Goal: Check status: Check status

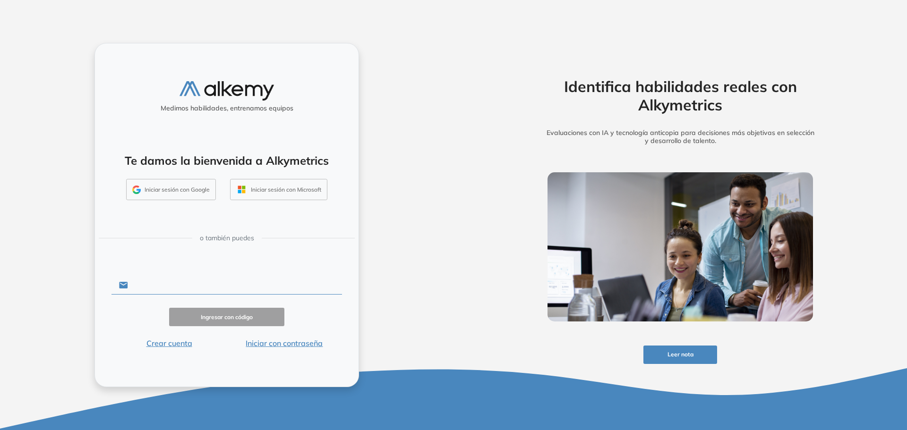
click at [160, 285] on input "text" at bounding box center [235, 285] width 214 height 18
paste input "**********"
type input "**********"
click at [260, 340] on button "Iniciar con contraseña" at bounding box center [284, 343] width 115 height 11
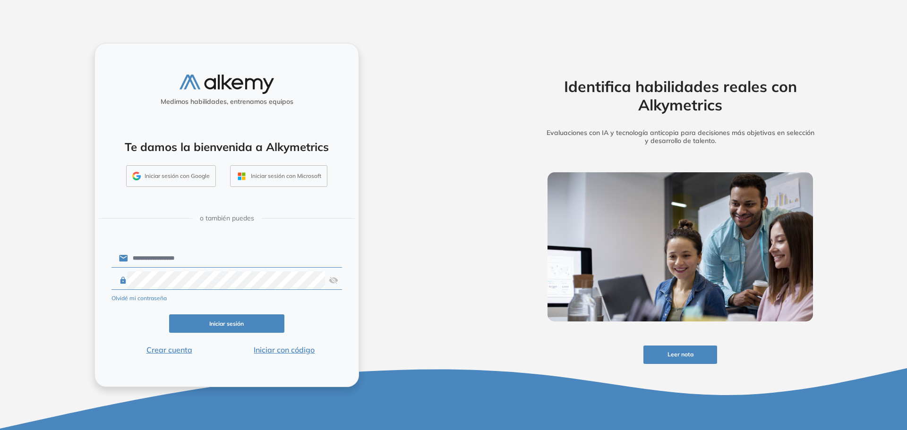
click at [338, 281] on div at bounding box center [226, 281] width 230 height 18
click at [336, 281] on img at bounding box center [333, 281] width 9 height 18
click at [220, 321] on button "Iniciar sesión" at bounding box center [226, 323] width 115 height 18
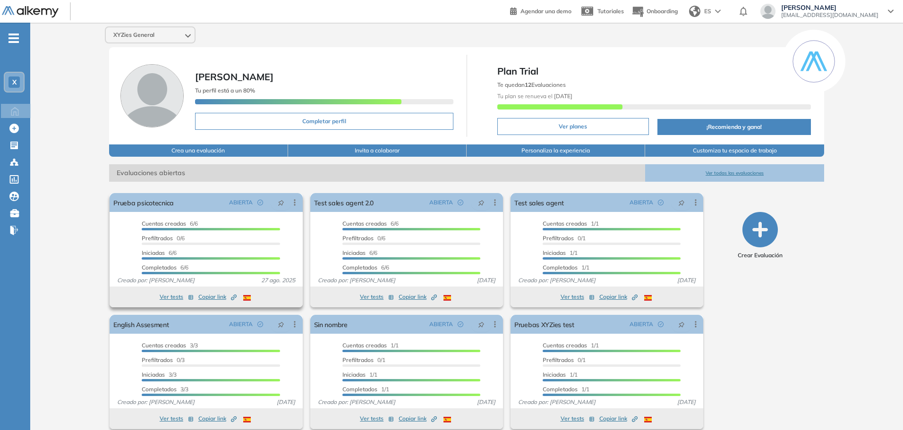
click at [173, 297] on button "Ver tests" at bounding box center [177, 296] width 34 height 11
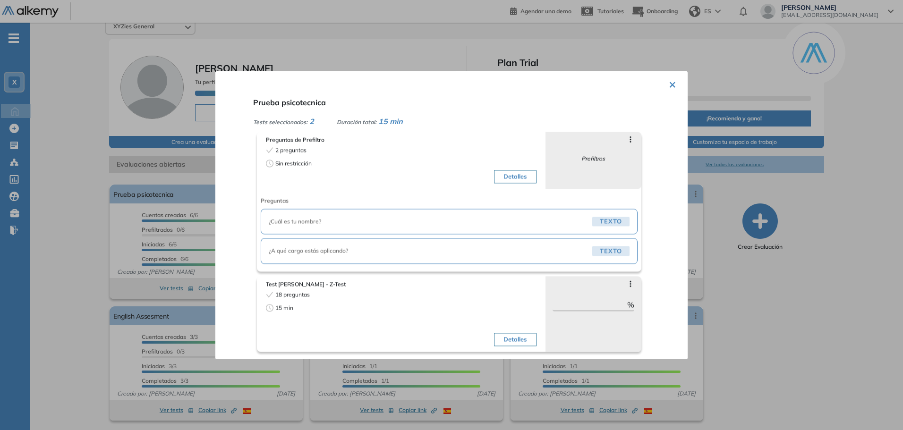
scroll to position [10, 0]
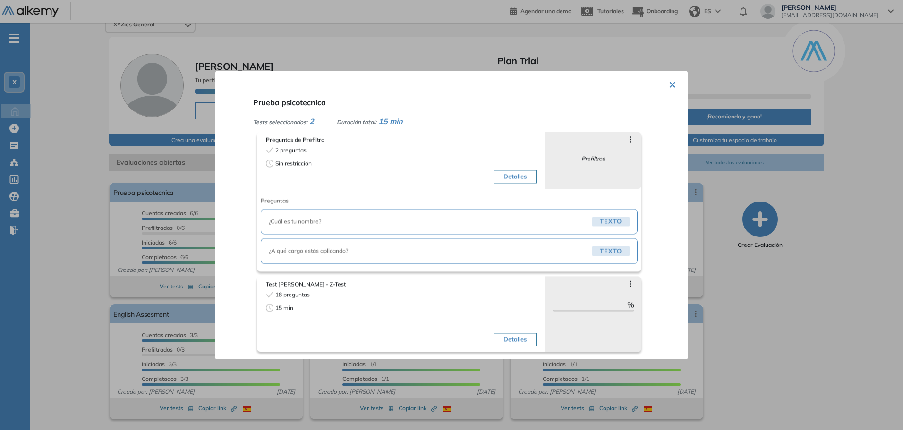
click at [304, 283] on span "Test [PERSON_NAME] - Z-Test" at bounding box center [401, 284] width 271 height 8
click at [513, 339] on button "Detalles" at bounding box center [515, 339] width 42 height 13
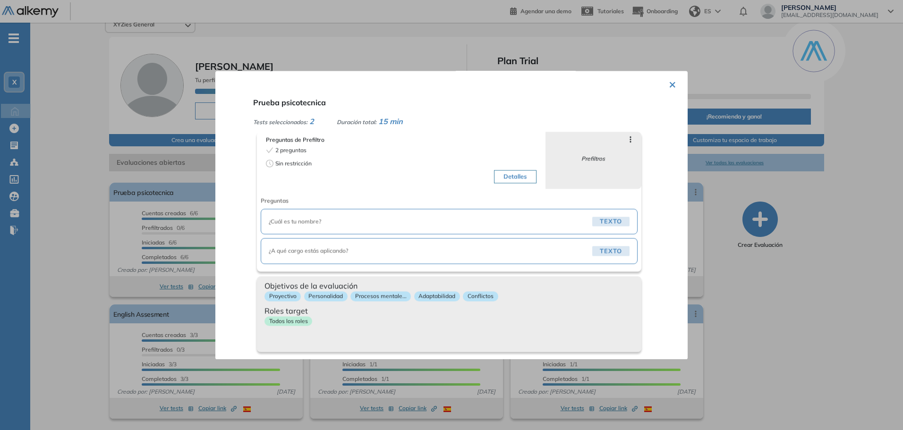
click at [281, 323] on p "Todos los roles" at bounding box center [288, 321] width 48 height 10
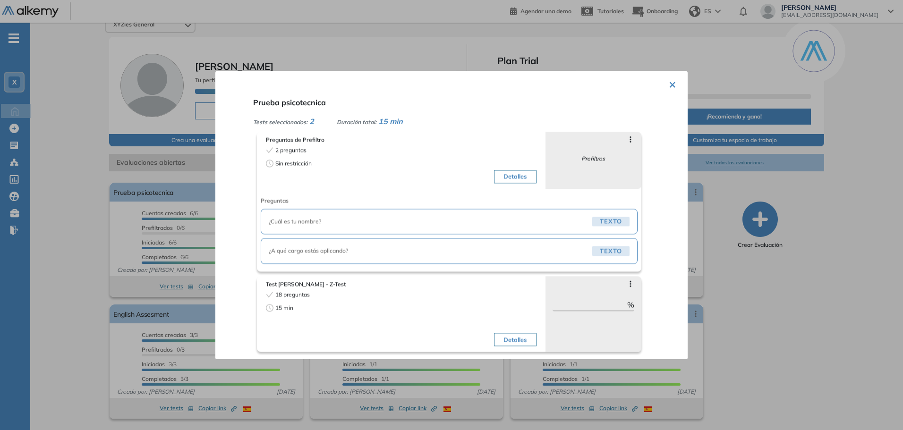
click at [669, 85] on button "×" at bounding box center [673, 84] width 8 height 18
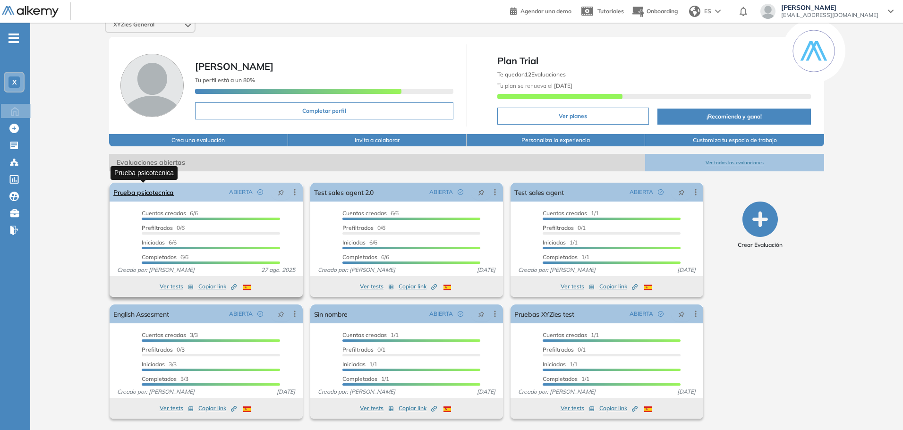
click at [148, 195] on link "Prueba psicotecnica" at bounding box center [143, 192] width 60 height 19
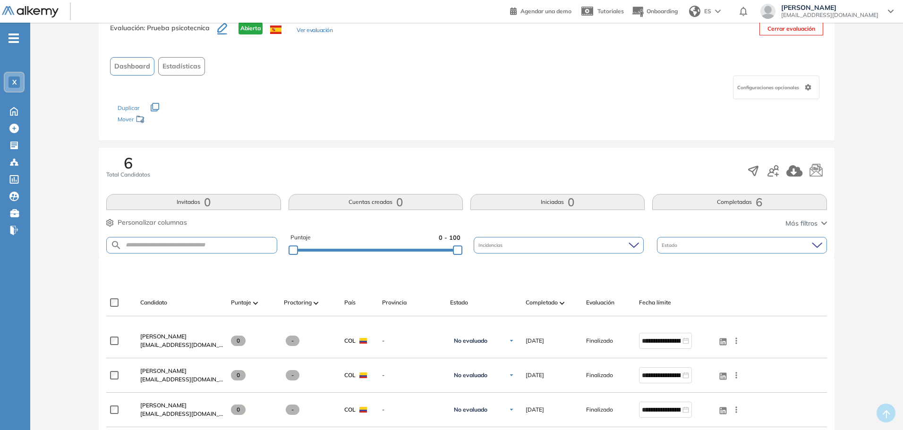
scroll to position [47, 0]
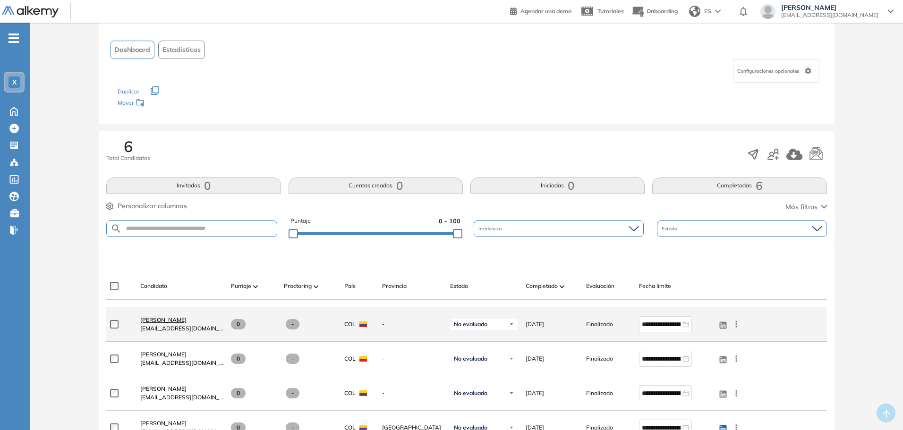
click at [187, 323] on span "[PERSON_NAME]" at bounding box center [163, 319] width 46 height 7
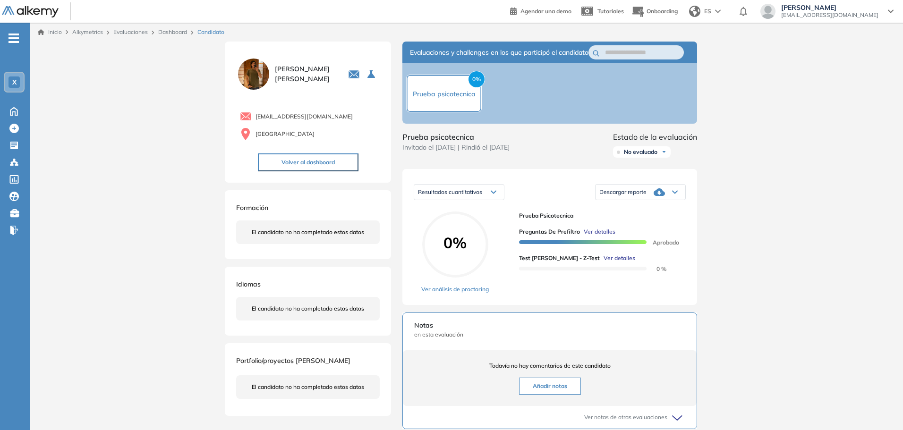
click at [590, 236] on span "Ver detalles" at bounding box center [600, 232] width 32 height 8
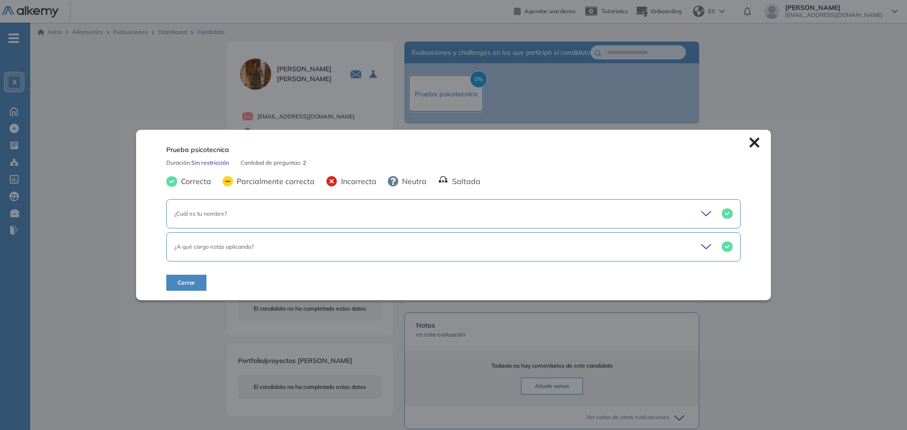
click at [706, 209] on icon at bounding box center [707, 213] width 13 height 13
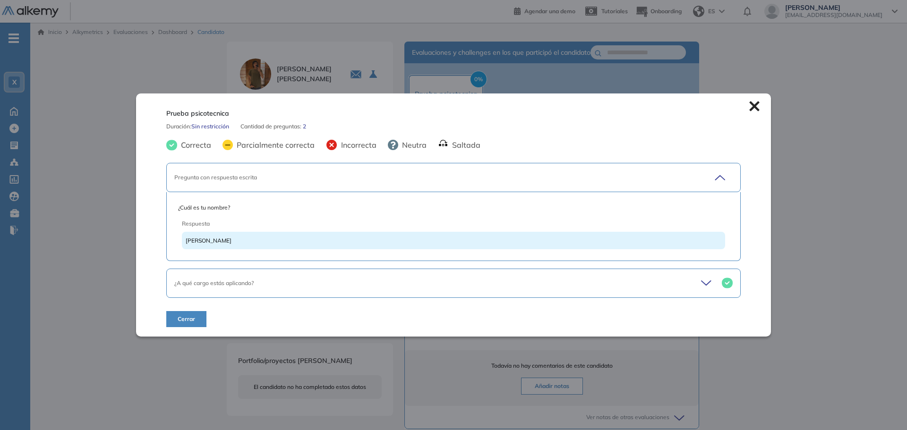
click at [703, 286] on icon at bounding box center [707, 283] width 13 height 13
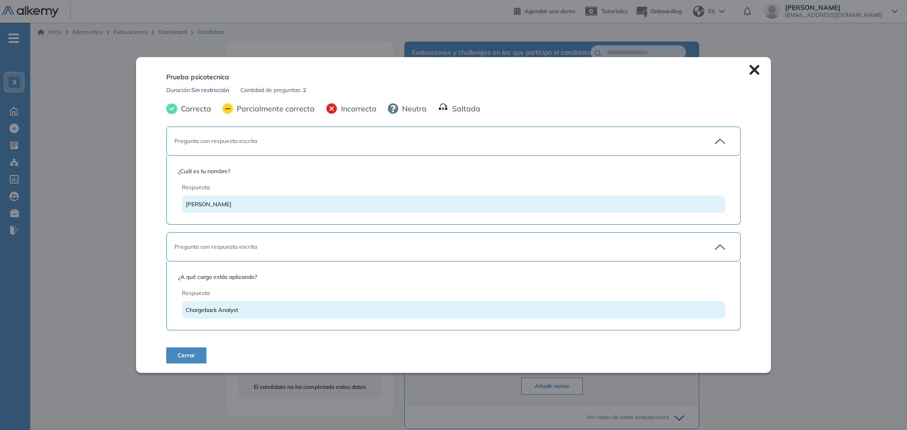
click at [172, 361] on button "Cerrar" at bounding box center [186, 356] width 40 height 16
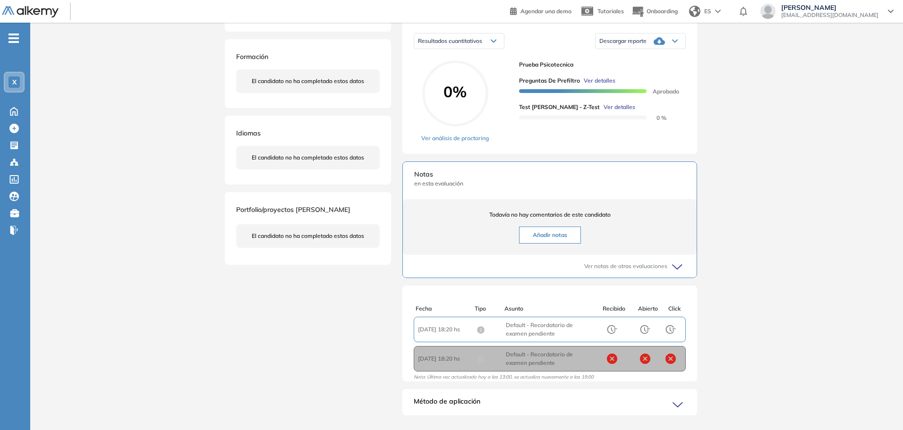
scroll to position [180, 0]
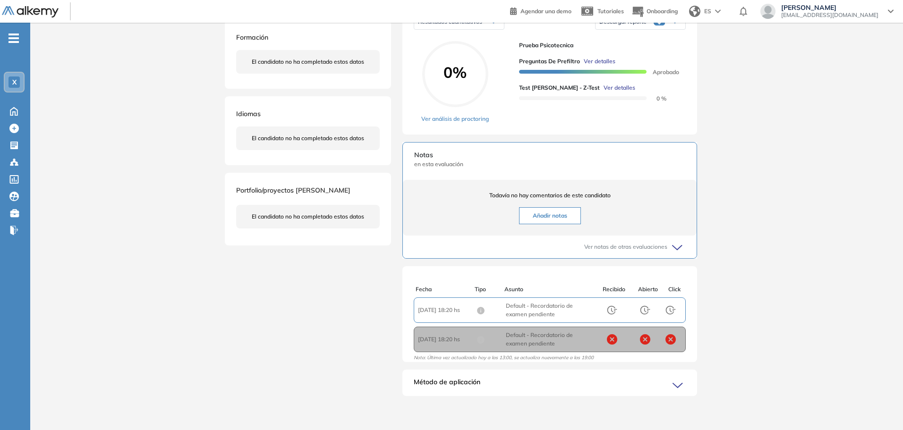
click at [675, 248] on icon at bounding box center [676, 248] width 9 height 4
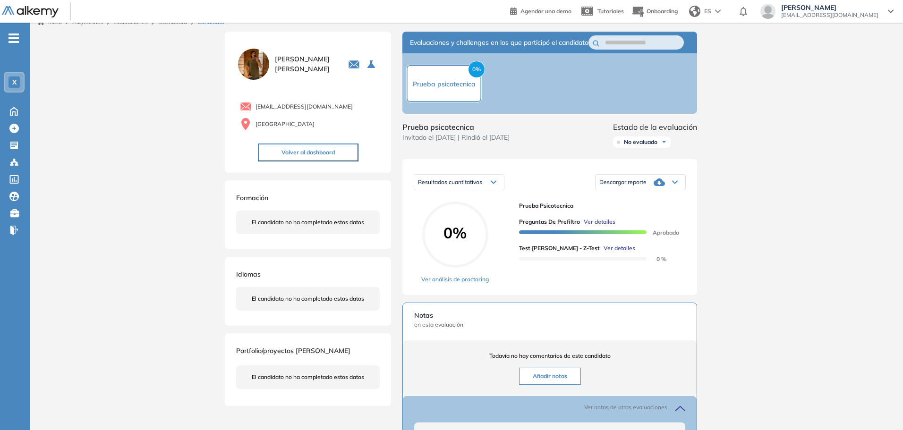
scroll to position [0, 0]
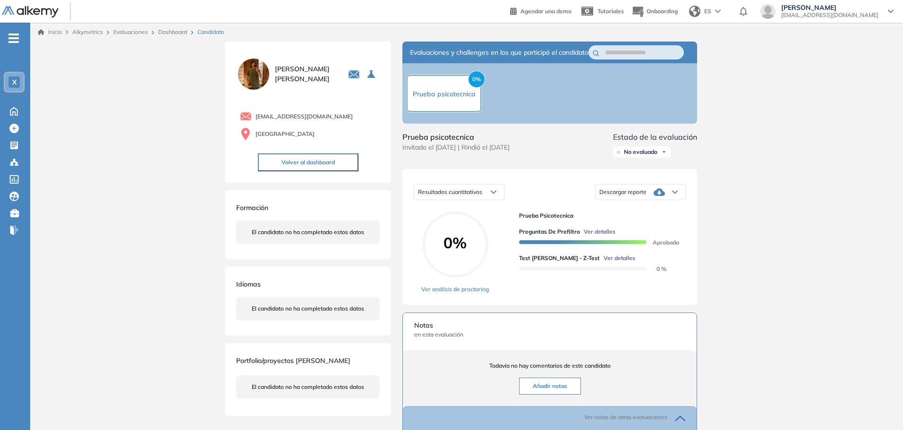
click at [173, 33] on link "Dashboard" at bounding box center [172, 31] width 29 height 7
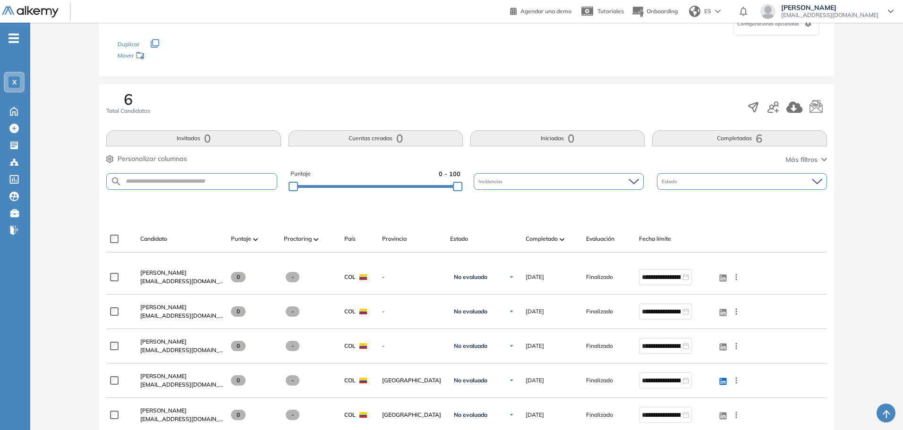
scroll to position [142, 0]
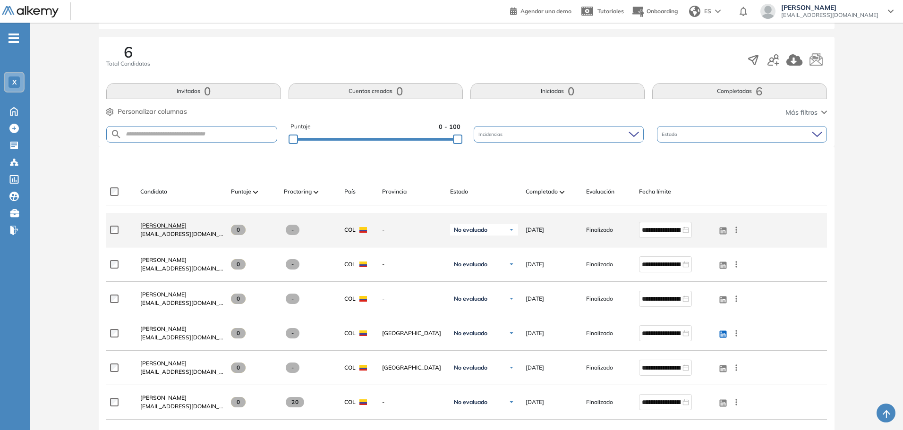
click at [186, 225] on span "[PERSON_NAME]" at bounding box center [163, 225] width 46 height 7
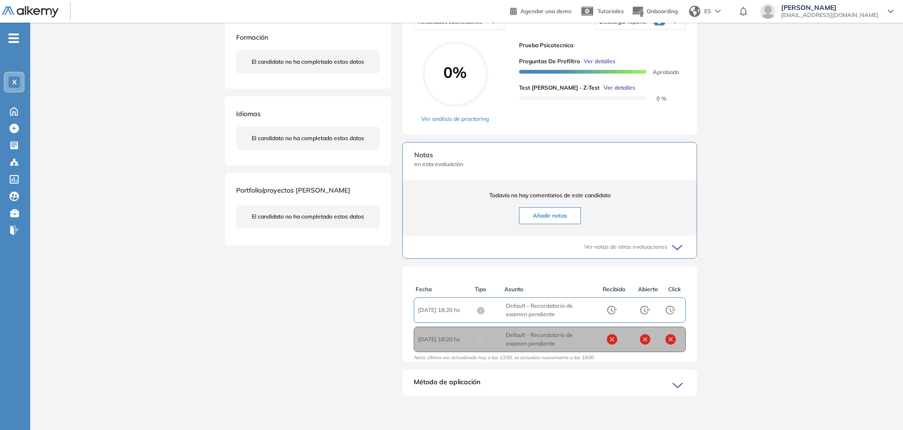
scroll to position [180, 0]
click at [656, 382] on div "Método de aplicación" at bounding box center [549, 386] width 295 height 19
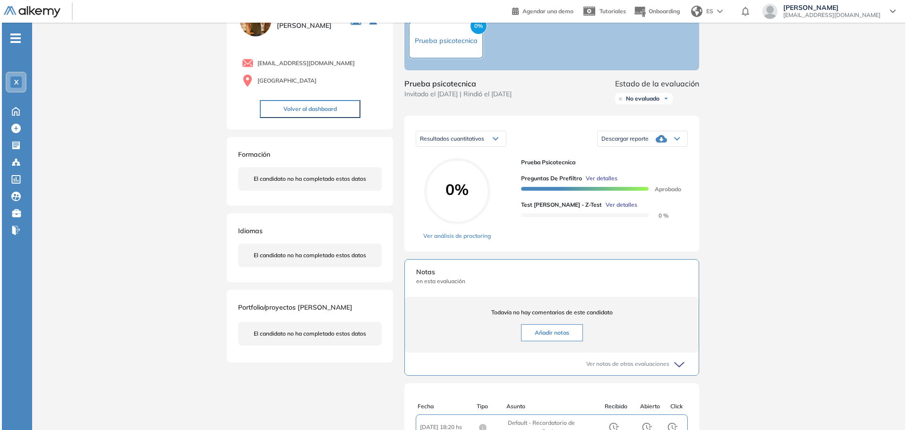
scroll to position [38, 0]
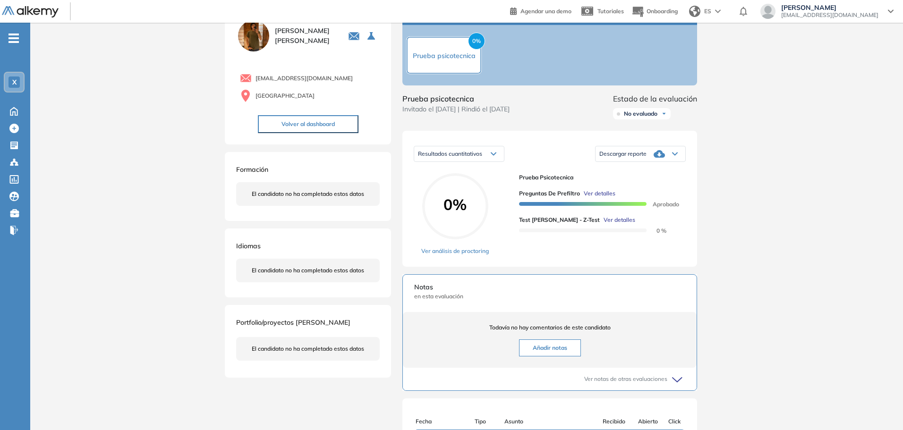
click at [603, 224] on span "Ver detalles" at bounding box center [619, 220] width 32 height 8
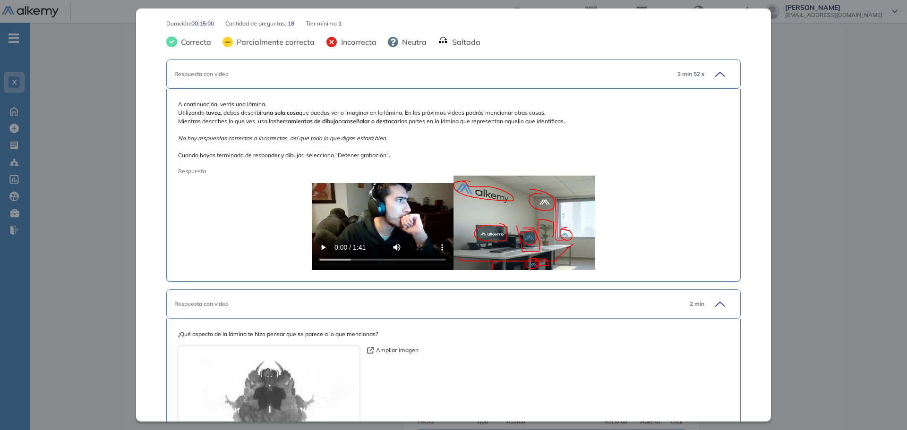
scroll to position [189, 0]
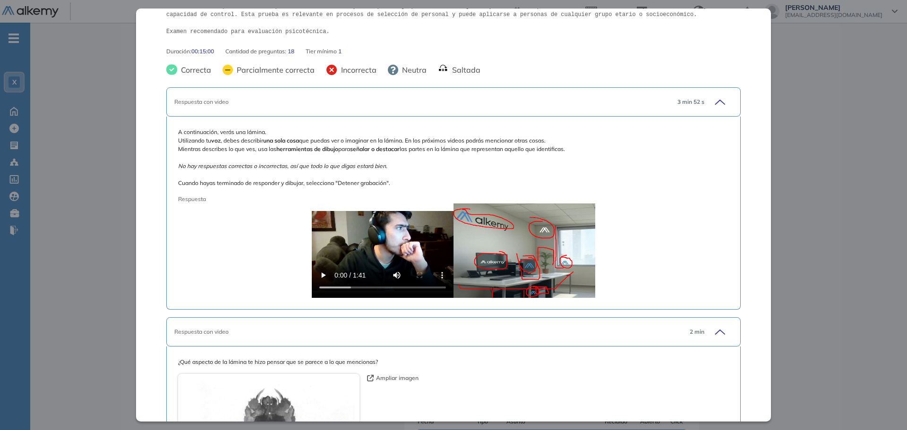
click at [671, 160] on span "A continuación, verás una lámina. Utilizando tu voz , debes describir una sola …" at bounding box center [453, 157] width 551 height 59
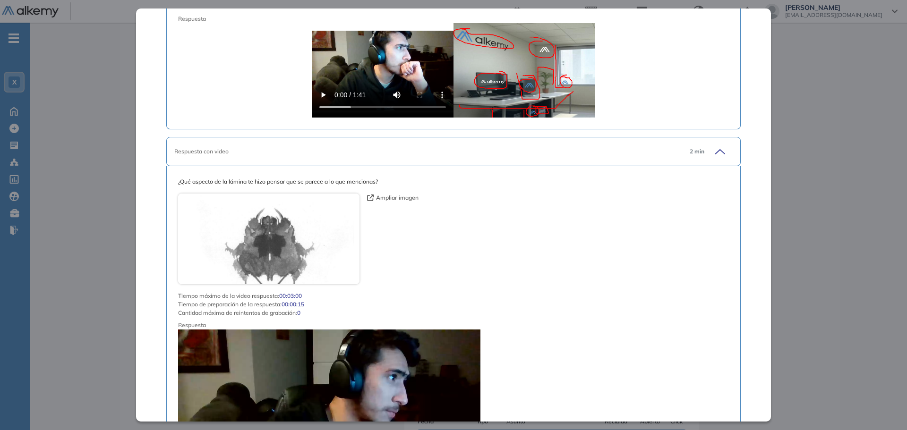
scroll to position [378, 0]
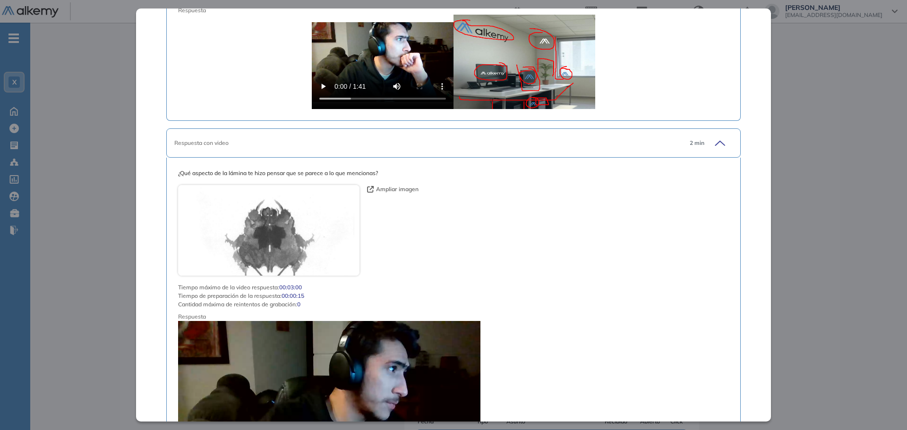
click at [531, 178] on div "¿Qué aspecto de la lámina te hizo pensar que se parece a lo que mencionas? Ampl…" at bounding box center [453, 330] width 551 height 322
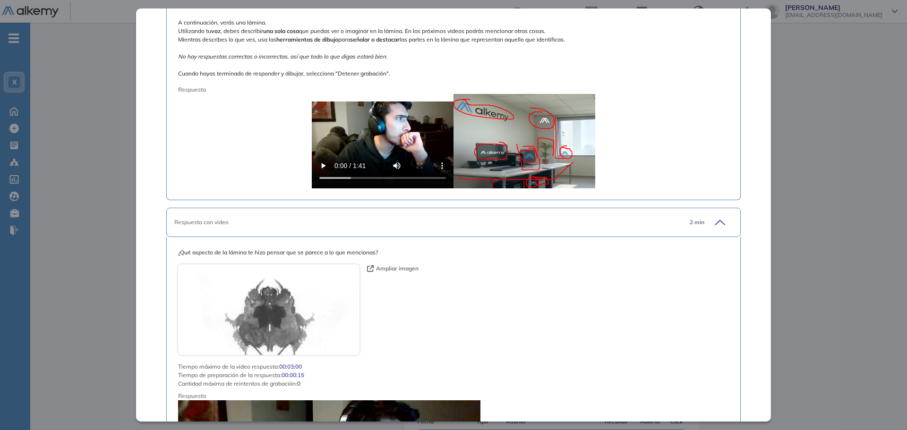
scroll to position [236, 0]
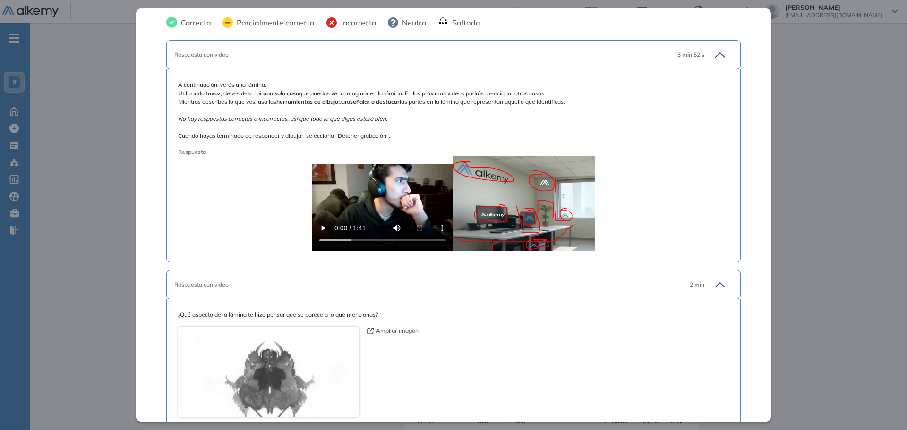
click at [384, 328] on button "Ampliar imagen" at bounding box center [392, 331] width 51 height 8
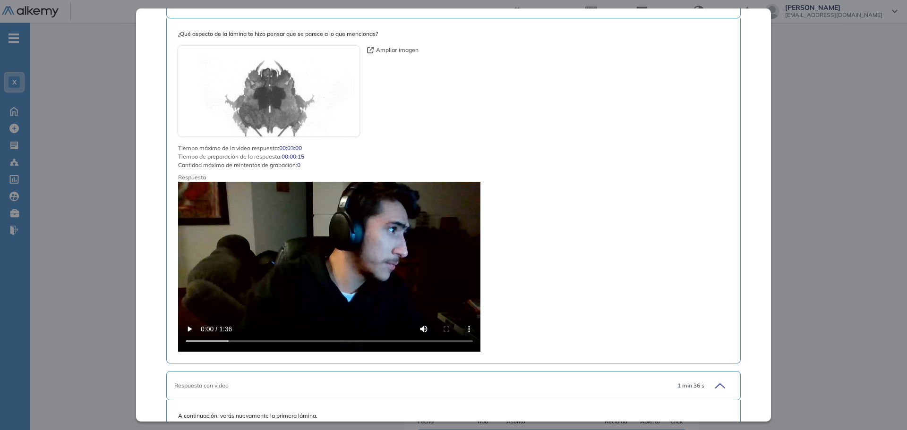
scroll to position [519, 0]
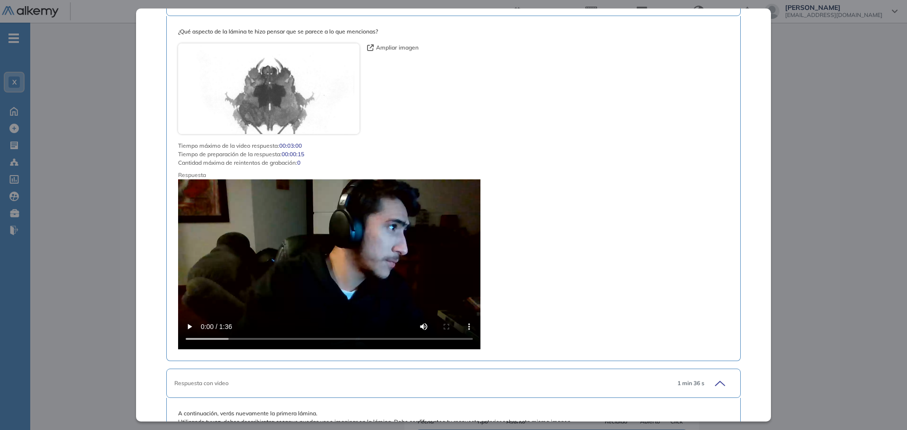
click at [578, 197] on div "¿Qué aspecto de la lámina te hizo pensar que se parece a lo que mencionas? Ampl…" at bounding box center [453, 188] width 551 height 322
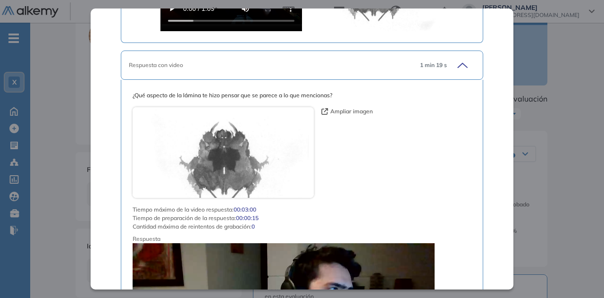
scroll to position [1181, 0]
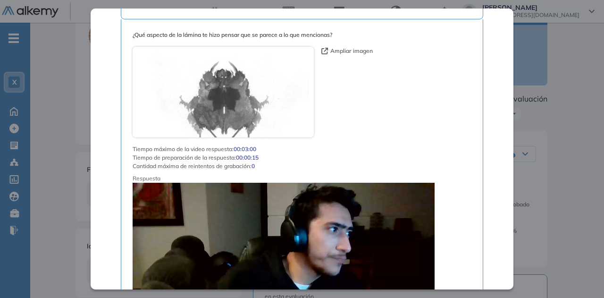
click at [348, 50] on button "Ampliar imagen" at bounding box center [347, 51] width 51 height 8
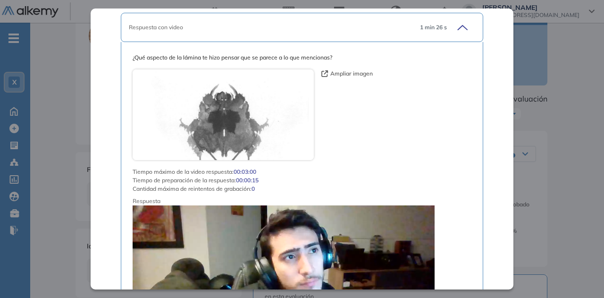
scroll to position [1794, 0]
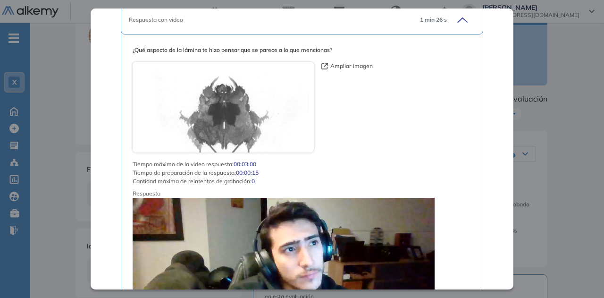
click at [353, 68] on button "Ampliar imagen" at bounding box center [347, 66] width 51 height 8
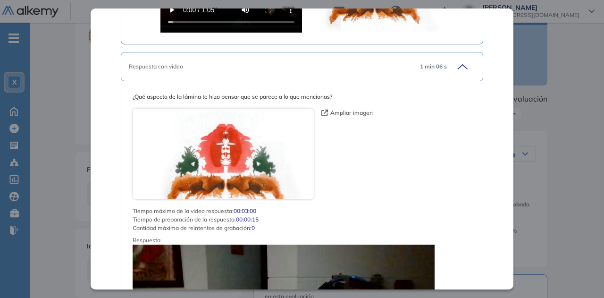
scroll to position [2408, 0]
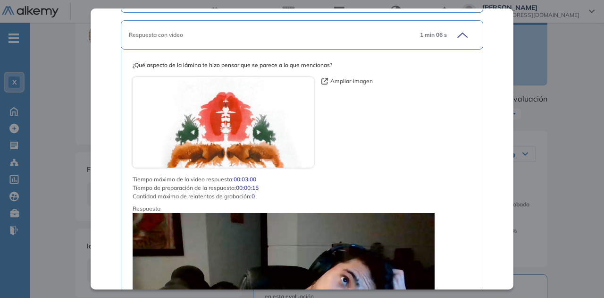
click at [335, 77] on button "Ampliar imagen" at bounding box center [347, 81] width 51 height 8
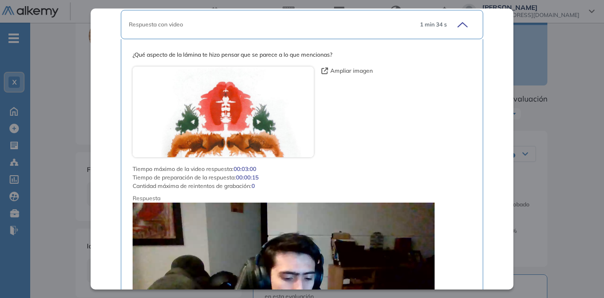
scroll to position [3069, 0]
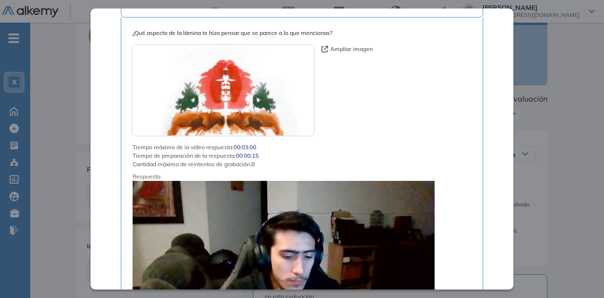
click at [346, 45] on button "Ampliar imagen" at bounding box center [347, 49] width 51 height 8
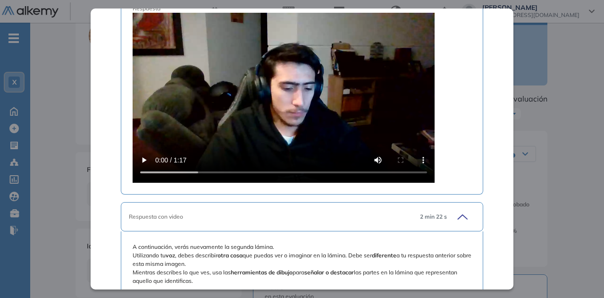
scroll to position [3258, 0]
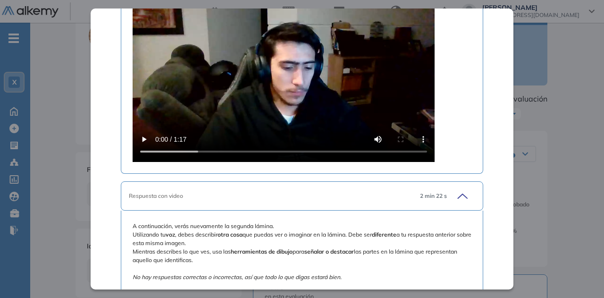
click at [465, 137] on div "¿Qué aspecto de la lámina te hizo pensar que se parece a lo que mencionas? Ampl…" at bounding box center [302, 1] width 339 height 322
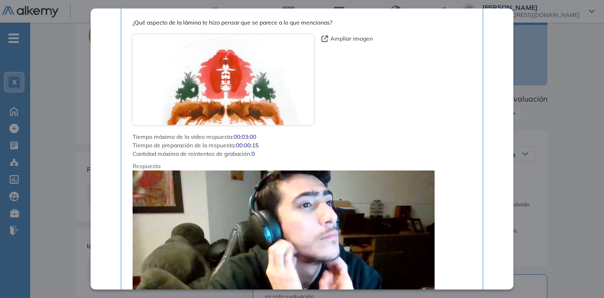
scroll to position [3730, 0]
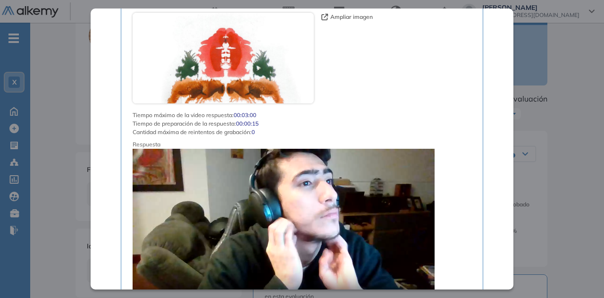
click at [358, 15] on button "Ampliar imagen" at bounding box center [347, 17] width 51 height 8
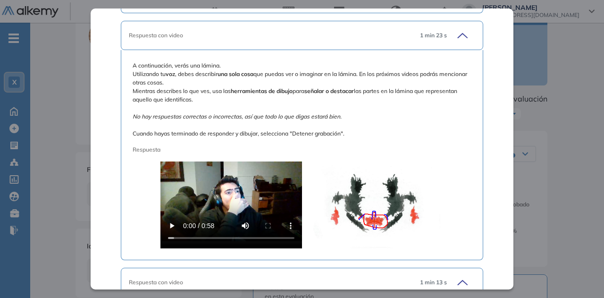
scroll to position [4061, 0]
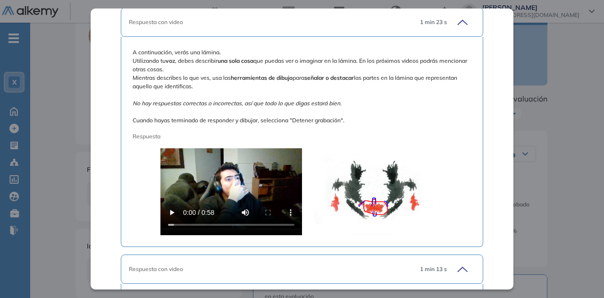
click at [466, 198] on div "A continuación, verás una lámina. Utilizando tu voz , debes describir una sola …" at bounding box center [302, 142] width 363 height 210
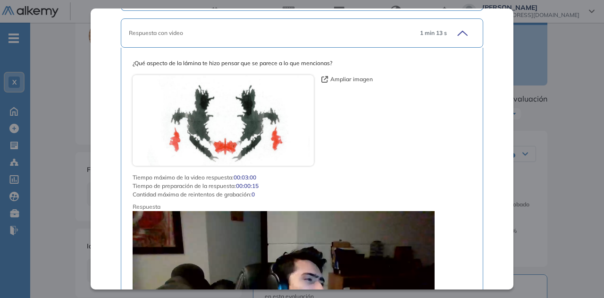
scroll to position [4344, 0]
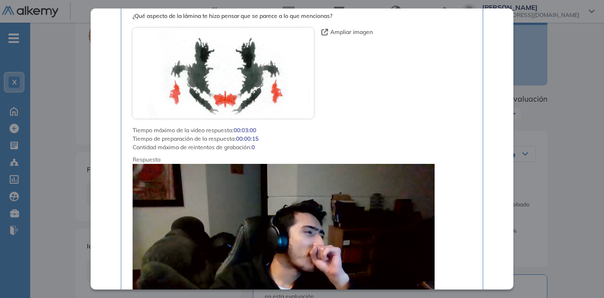
click at [353, 28] on button "Ampliar imagen" at bounding box center [347, 32] width 51 height 8
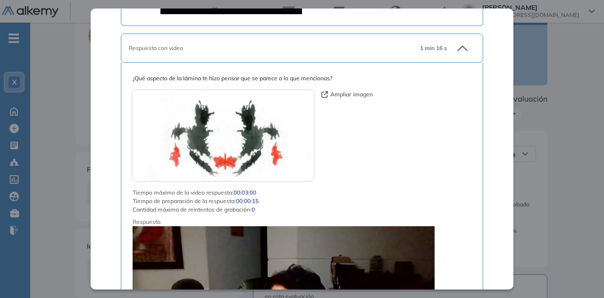
scroll to position [4958, 0]
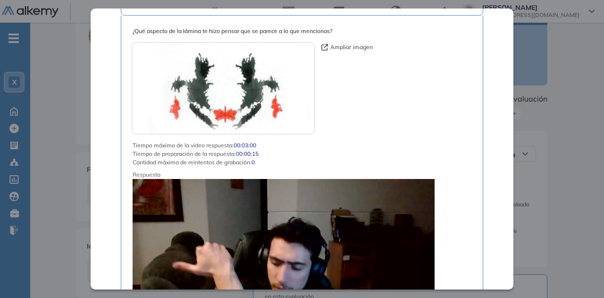
click at [347, 43] on button "Ampliar imagen" at bounding box center [347, 47] width 51 height 8
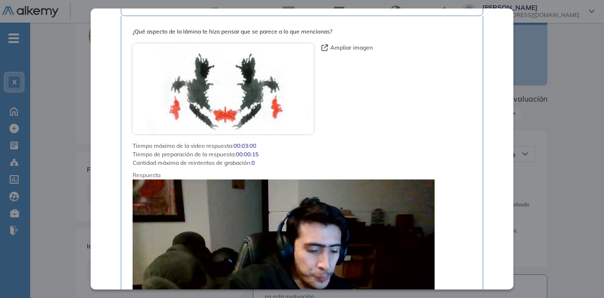
scroll to position [5572, 0]
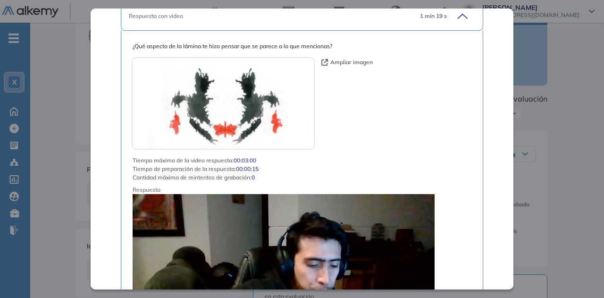
click at [341, 58] on button "Ampliar imagen" at bounding box center [347, 62] width 51 height 8
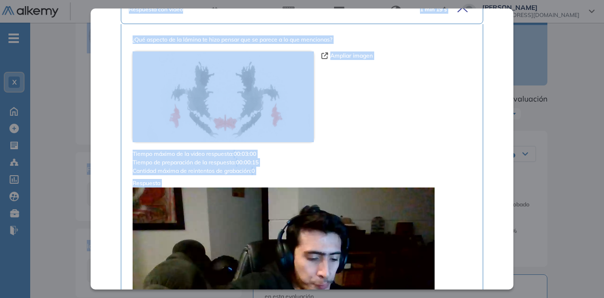
scroll to position [5693, 0]
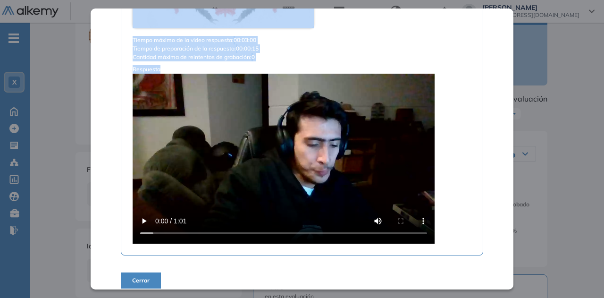
drag, startPoint x: 133, startPoint y: 77, endPoint x: 251, endPoint y: 58, distance: 119.6
copy div "L ipsumdolorsi, ametc adi elitse. Doeiusmodt in utl , etdol magnaaliq eni admi …"
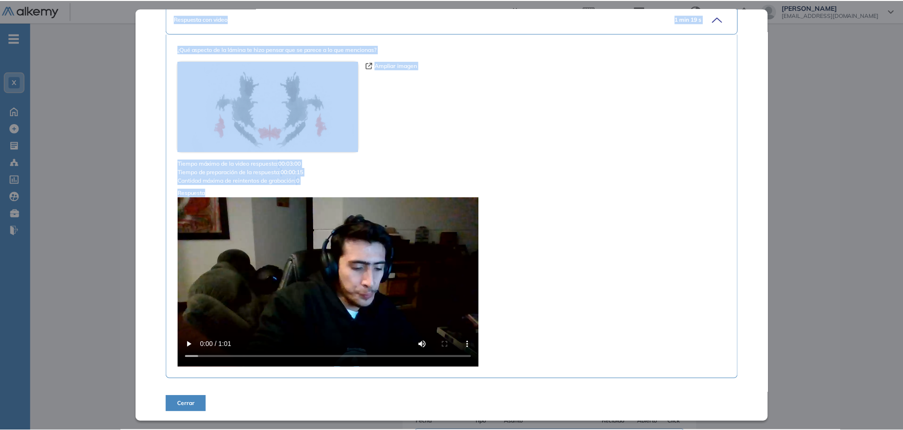
scroll to position [5398, 0]
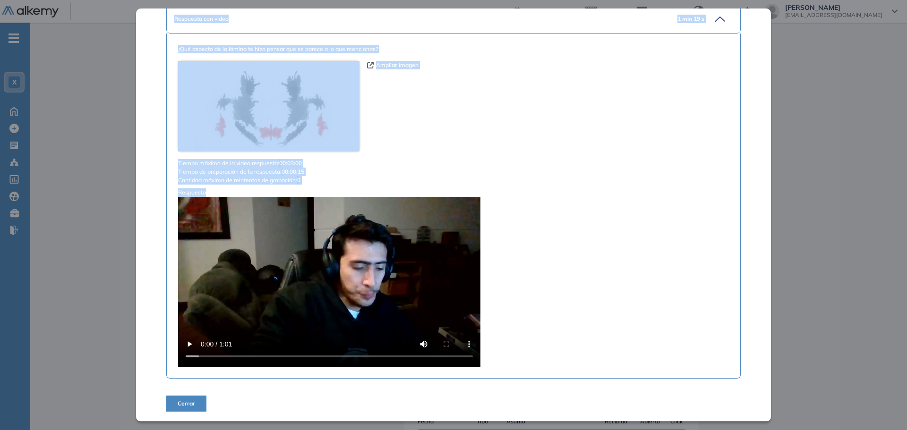
click at [186, 407] on span "Cerrar" at bounding box center [186, 403] width 17 height 8
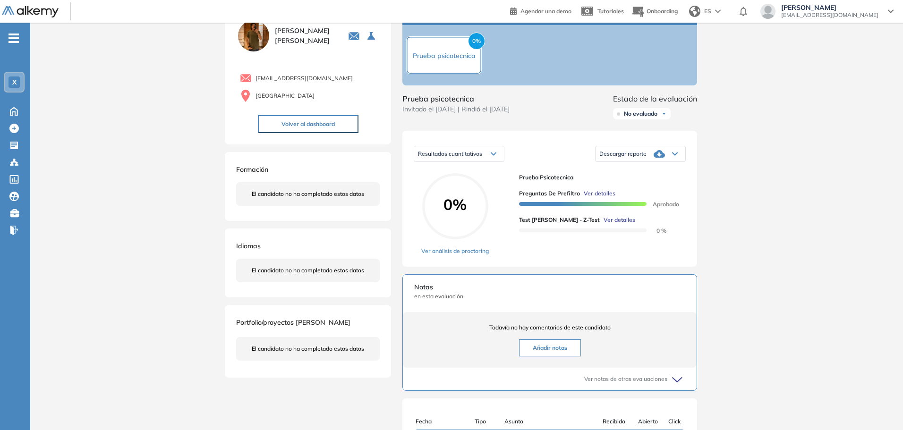
scroll to position [277, 0]
click at [656, 158] on icon at bounding box center [659, 154] width 11 height 8
click at [646, 180] on li "Descargar informe completo" at bounding box center [635, 175] width 70 height 9
click at [440, 255] on link "Ver análisis de proctoring" at bounding box center [455, 251] width 68 height 8
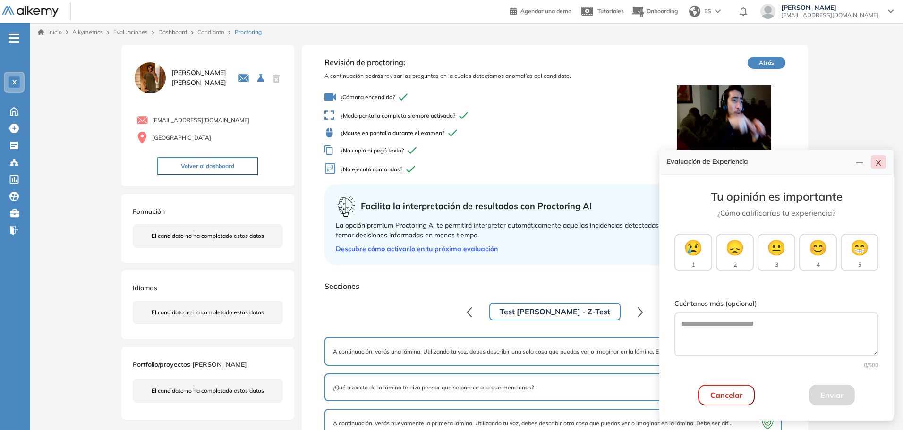
click at [882, 163] on icon "close" at bounding box center [879, 163] width 8 height 8
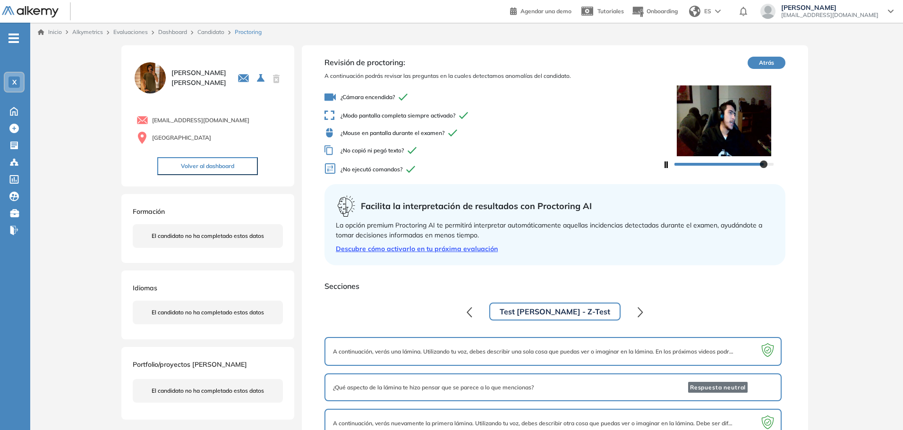
click at [202, 29] on link "Candidato" at bounding box center [210, 31] width 27 height 7
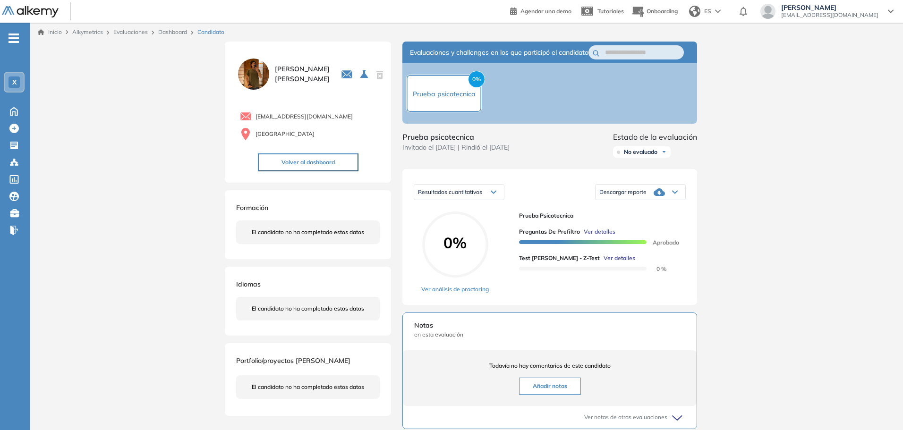
click at [603, 263] on span "Ver detalles" at bounding box center [619, 258] width 32 height 8
